Goal: Transaction & Acquisition: Subscribe to service/newsletter

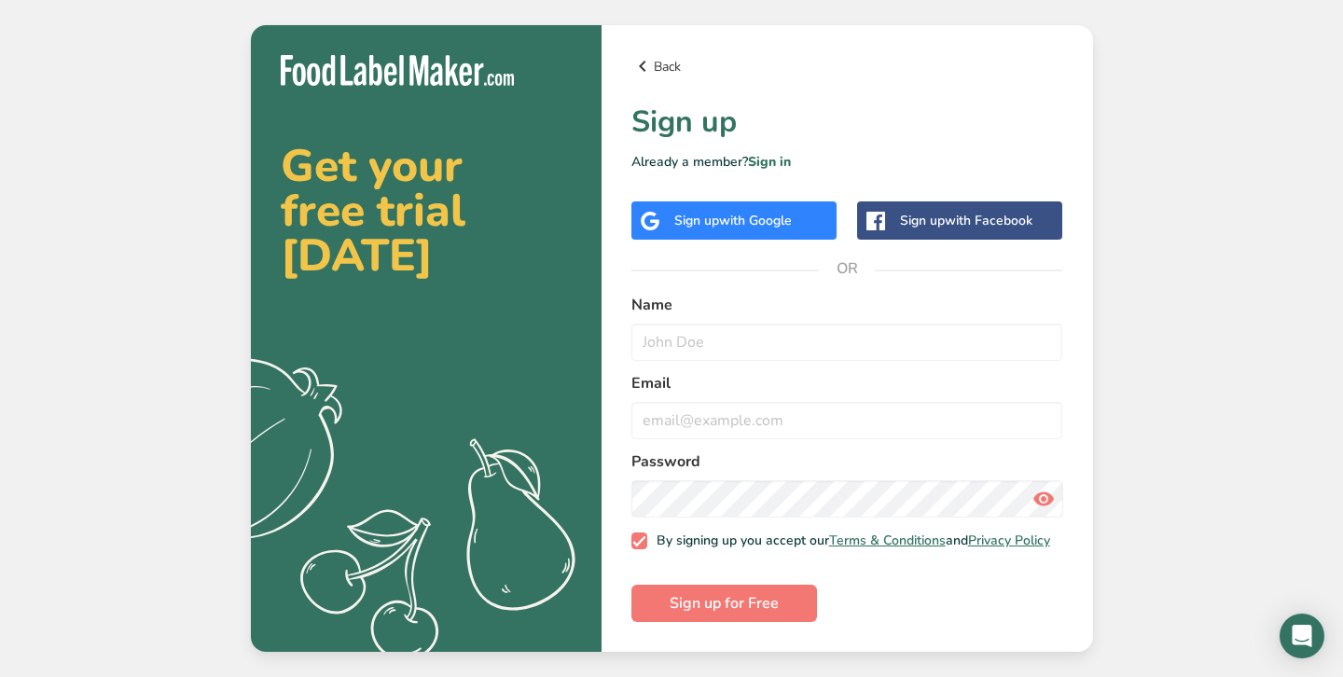
click at [656, 58] on link "Back" at bounding box center [847, 66] width 432 height 22
click at [767, 332] on input "text" at bounding box center [847, 342] width 432 height 37
type input "Me"
click at [750, 417] on input "email" at bounding box center [847, 420] width 432 height 37
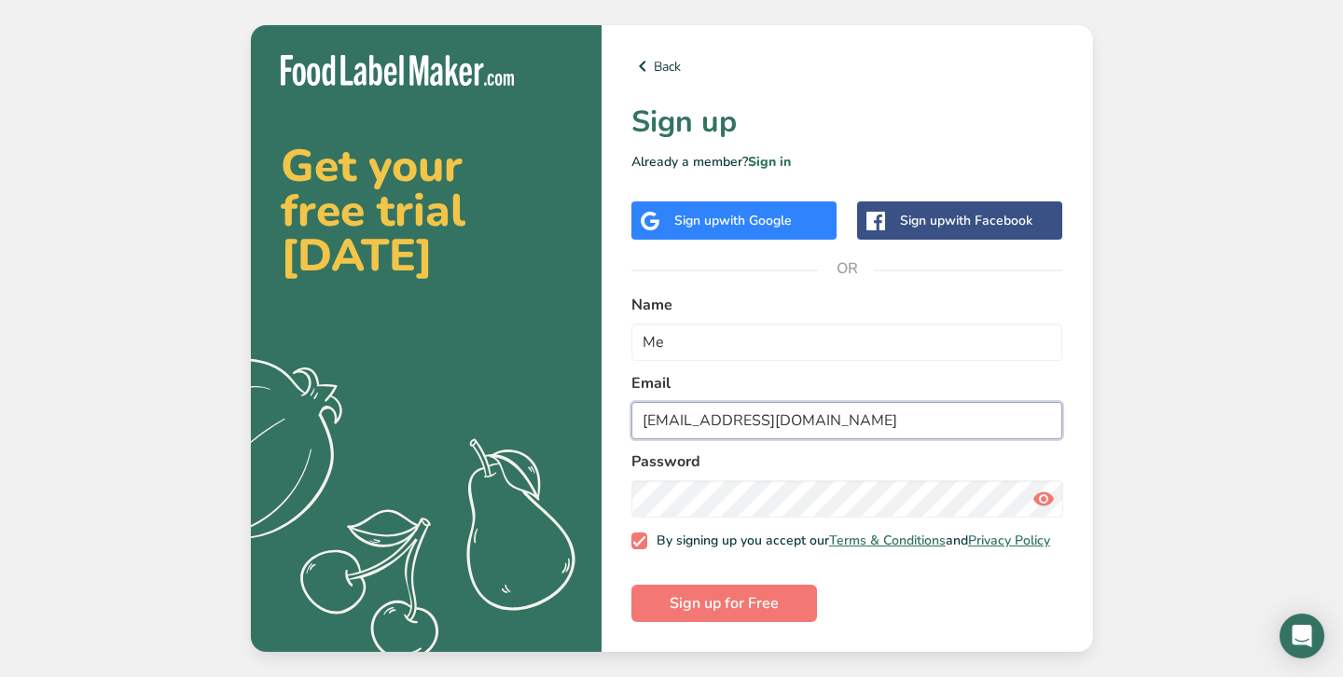
type input "powiso@woodford.school.nz"
click at [631, 585] on button "Sign up for Free" at bounding box center [724, 603] width 186 height 37
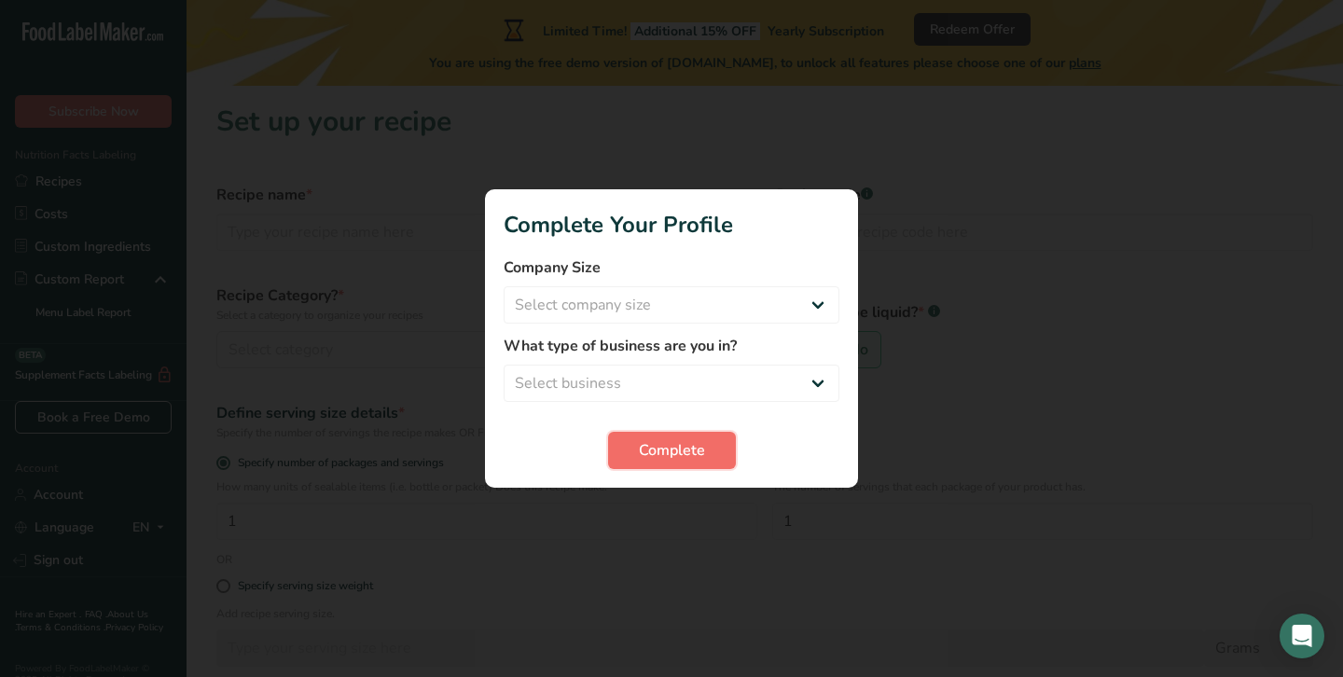
click at [682, 448] on span "Complete" at bounding box center [672, 450] width 66 height 22
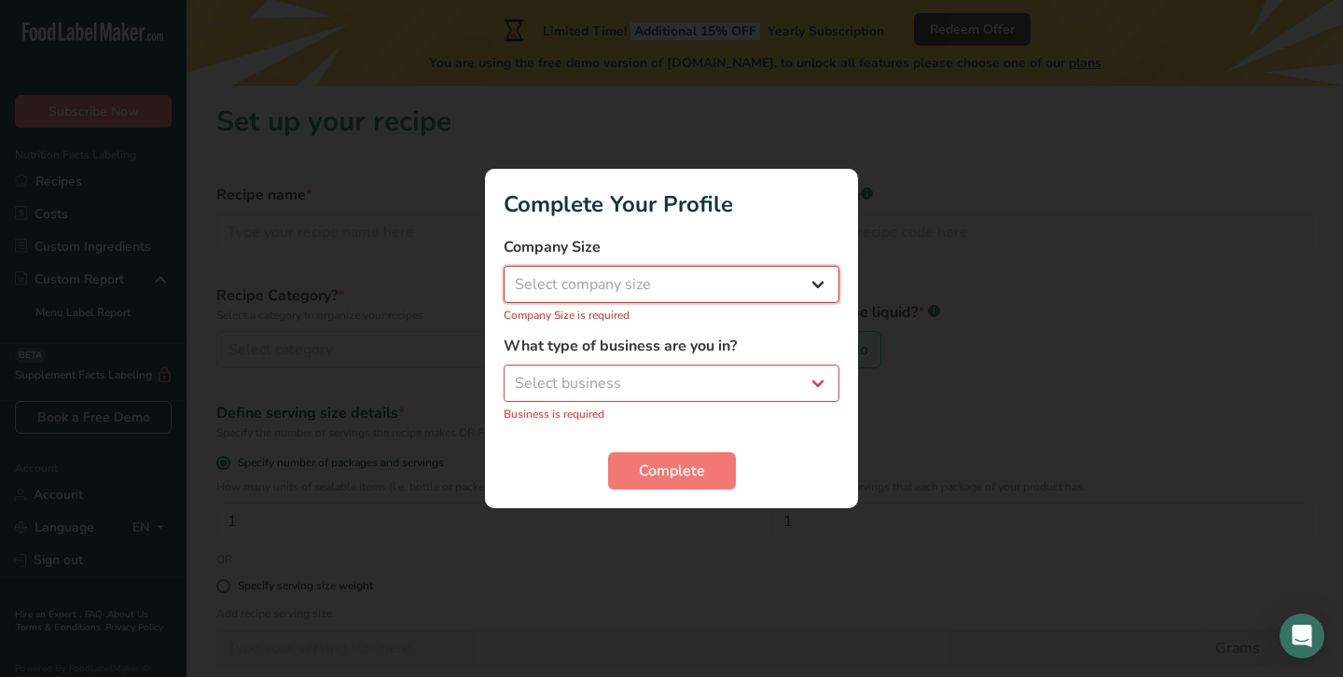
click at [758, 273] on select "Select company size Fewer than 10 Employees 10 to 50 Employees 51 to 500 Employ…" at bounding box center [672, 284] width 336 height 37
select select "1"
click at [504, 276] on select "Select company size Fewer than 10 Employees 10 to 50 Employees 51 to 500 Employ…" at bounding box center [672, 284] width 336 height 37
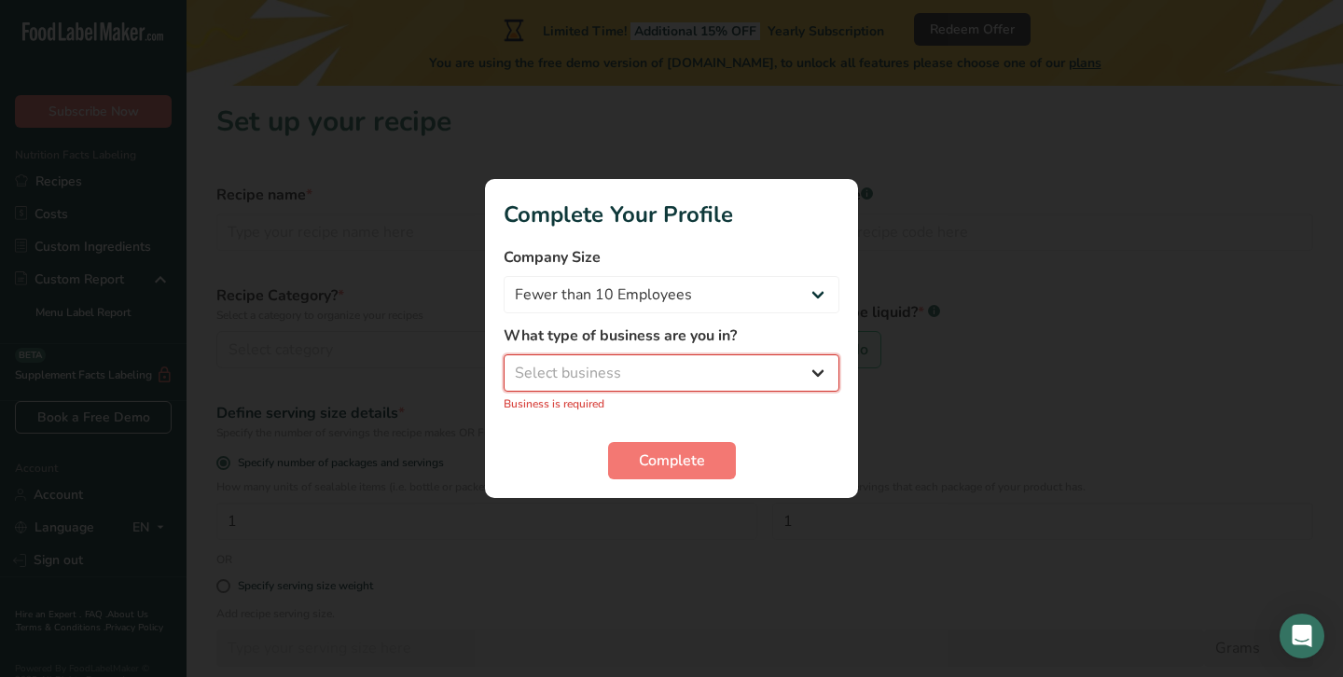
click at [793, 384] on select "Select business Packaged Food Manufacturer Restaurant & Cafe Bakery Meal Plans …" at bounding box center [672, 372] width 336 height 37
select select "8"
click at [504, 365] on select "Select business Packaged Food Manufacturer Restaurant & Cafe Bakery Meal Plans …" at bounding box center [672, 372] width 336 height 37
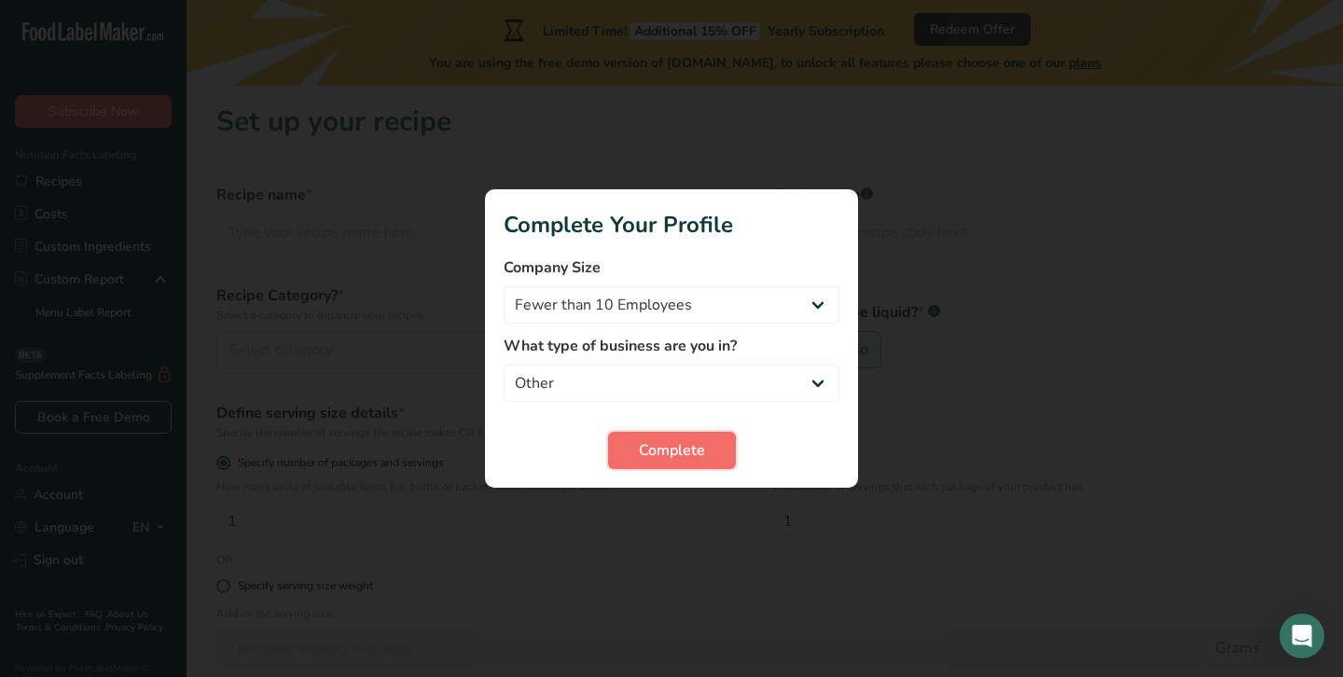
click at [680, 447] on span "Complete" at bounding box center [672, 450] width 66 height 22
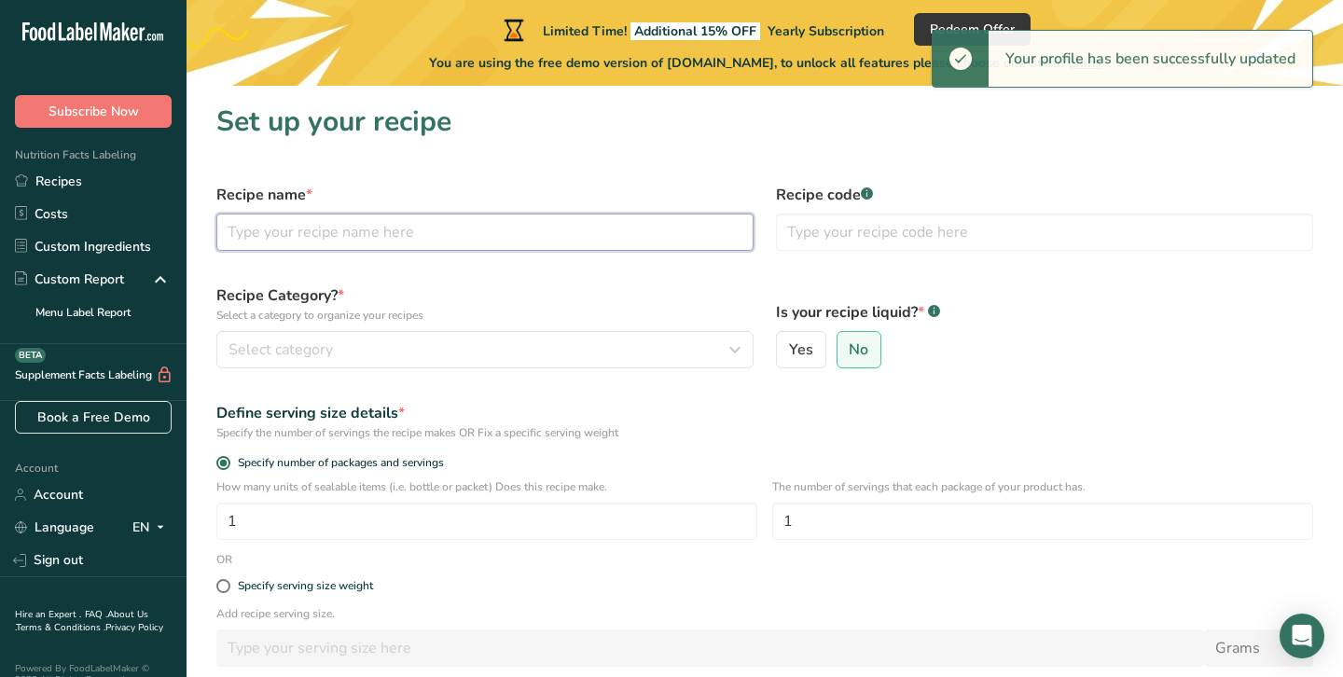
click at [564, 220] on input "text" at bounding box center [484, 232] width 537 height 37
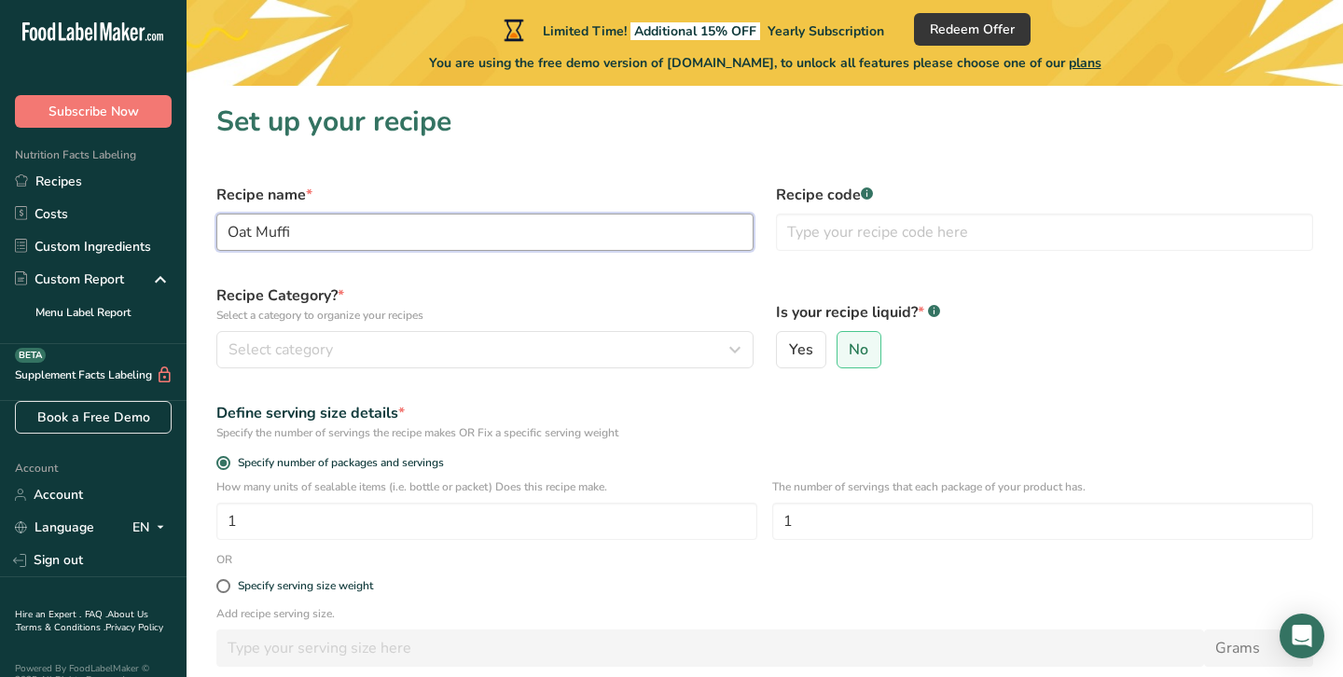
type input "Oat Muffin"
